Goal: Task Accomplishment & Management: Use online tool/utility

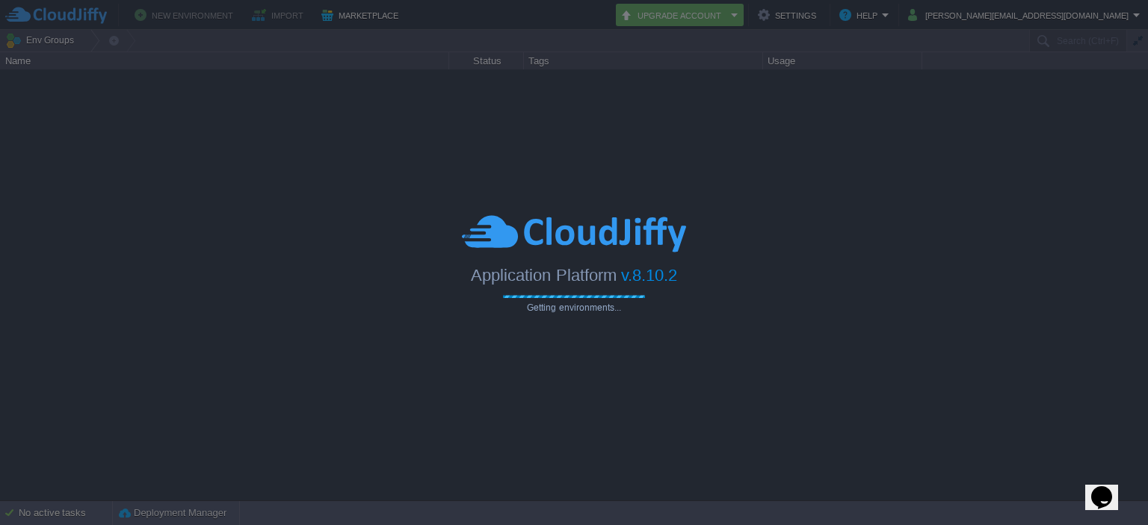
type input "Search (Ctrl+F)"
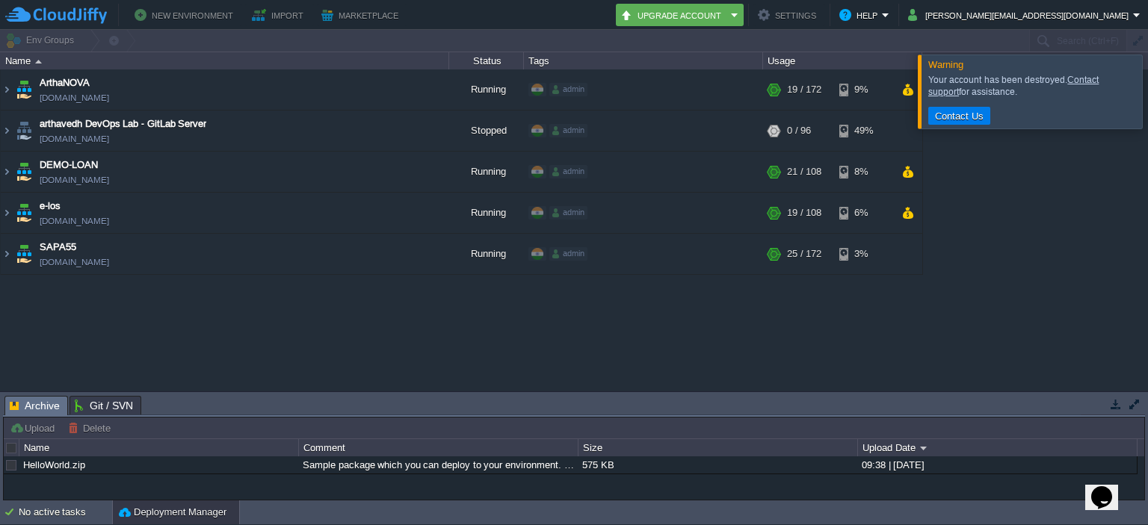
click at [40, 75] on link "ArthaNOVA" at bounding box center [65, 82] width 50 height 15
click at [410, 211] on button "button" at bounding box center [411, 211] width 13 height 13
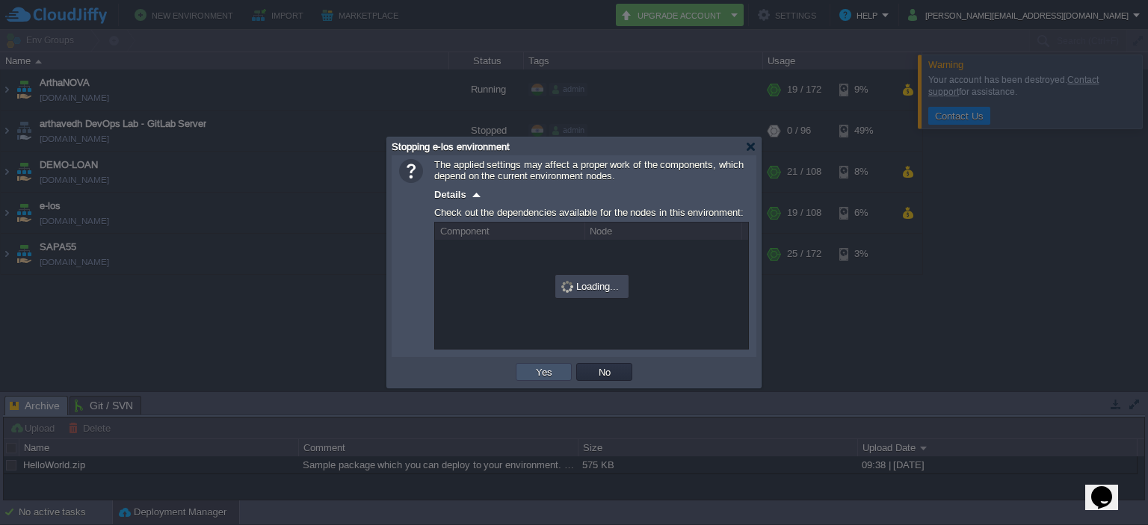
click at [539, 370] on button "Yes" at bounding box center [543, 371] width 25 height 13
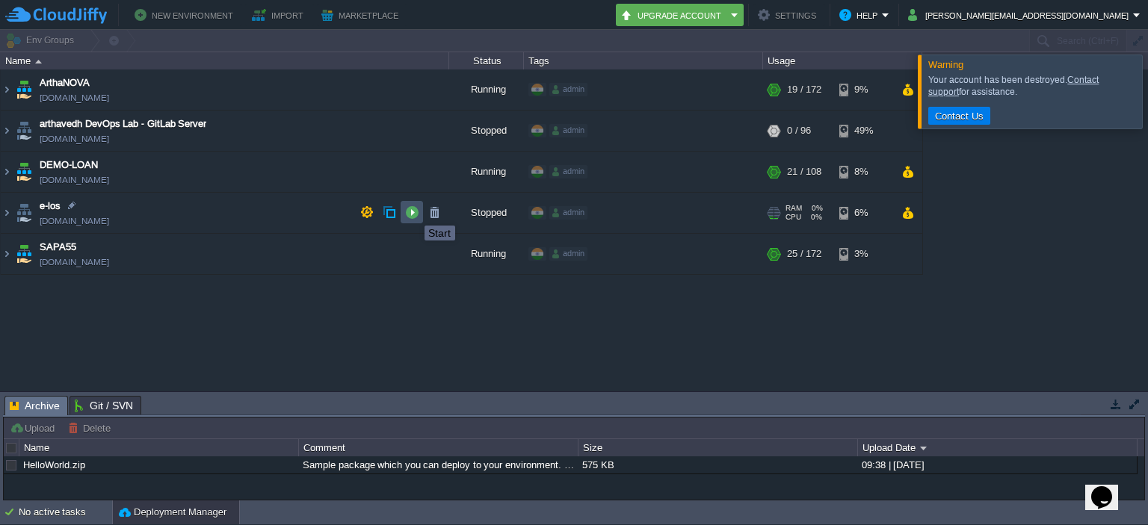
click at [413, 212] on button "button" at bounding box center [411, 211] width 13 height 13
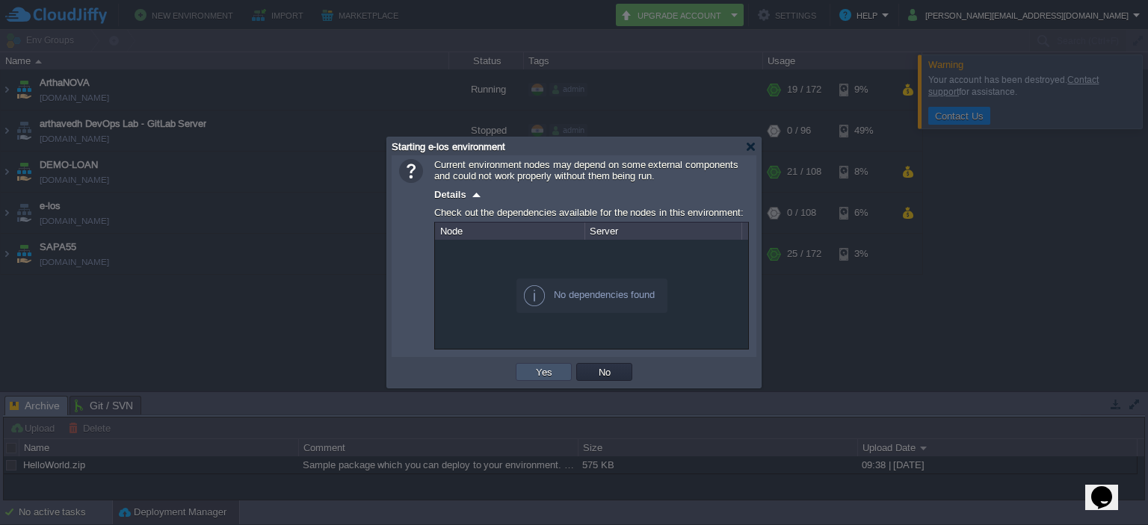
click at [539, 375] on button "Yes" at bounding box center [543, 371] width 25 height 13
